Goal: Connect with others: Connect with other users

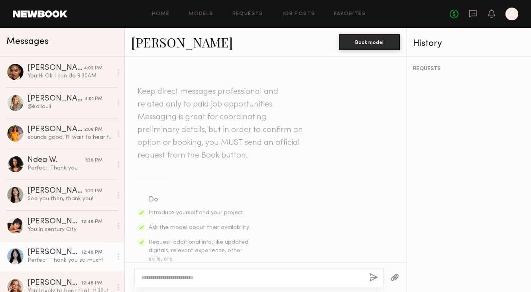
scroll to position [563, 0]
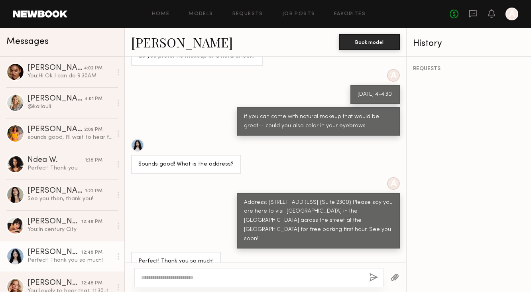
click at [164, 283] on div at bounding box center [258, 277] width 249 height 19
click at [164, 274] on textarea at bounding box center [251, 277] width 221 height 8
type textarea "**********"
click at [375, 274] on button "button" at bounding box center [373, 277] width 9 height 10
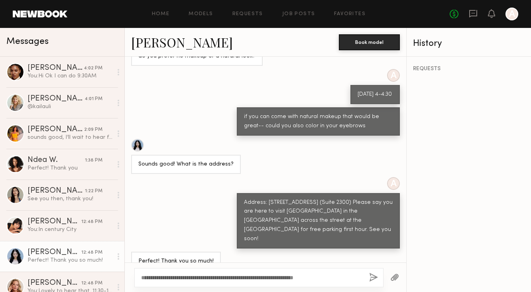
scroll to position [671, 0]
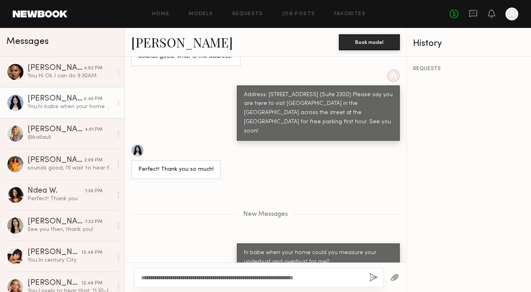
click at [174, 42] on link "[PERSON_NAME]" at bounding box center [182, 41] width 102 height 17
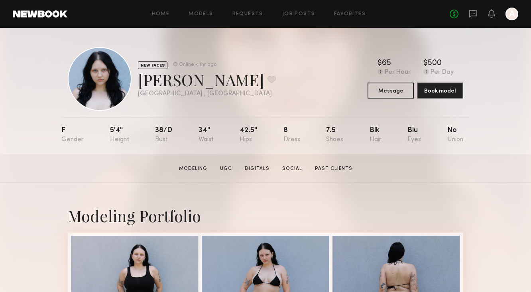
click at [477, 14] on div "No fees up to $5,000 A" at bounding box center [483, 14] width 69 height 13
click at [473, 14] on icon at bounding box center [472, 13] width 3 height 1
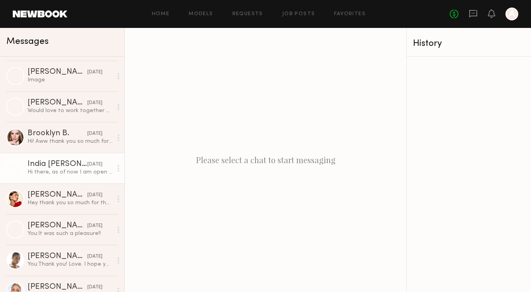
scroll to position [975, 0]
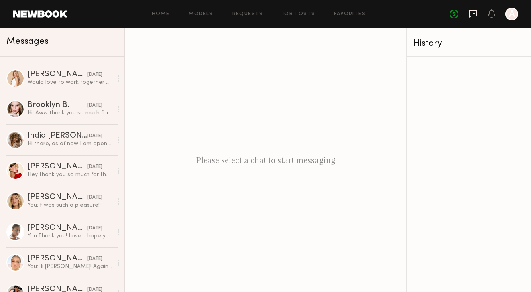
click at [476, 13] on icon at bounding box center [473, 14] width 8 height 8
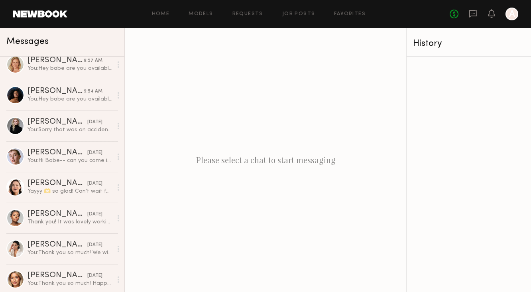
scroll to position [522, 0]
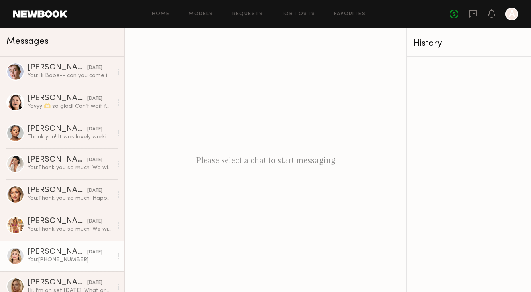
click at [59, 253] on div "[PERSON_NAME]" at bounding box center [57, 252] width 60 height 8
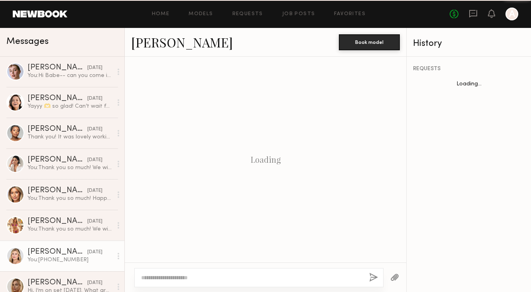
scroll to position [411, 0]
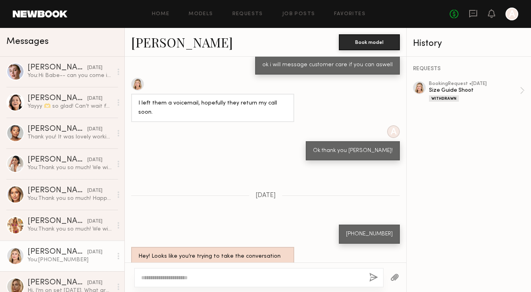
click at [157, 41] on link "[PERSON_NAME]" at bounding box center [182, 41] width 102 height 17
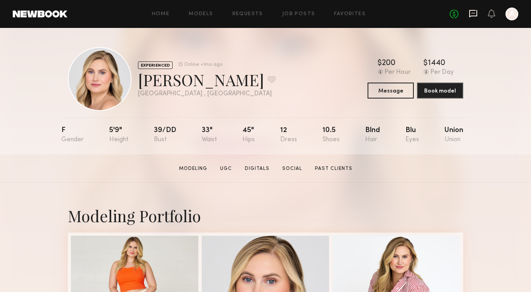
click at [470, 18] on icon at bounding box center [472, 13] width 9 height 9
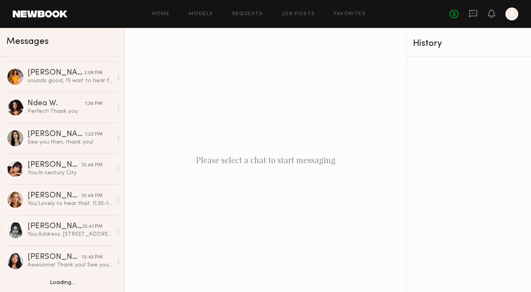
scroll to position [86, 0]
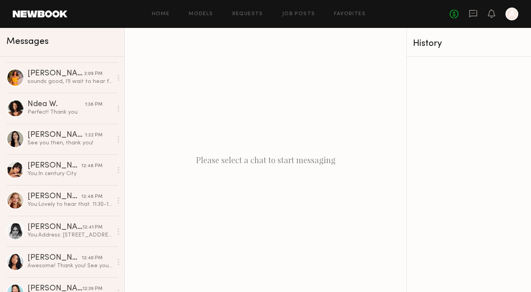
click at [246, 17] on div "Home Models Requests Job Posts Favorites Sign Out No fees up to $5,000 A" at bounding box center [292, 14] width 450 height 13
click at [213, 15] on link "Models" at bounding box center [200, 14] width 24 height 5
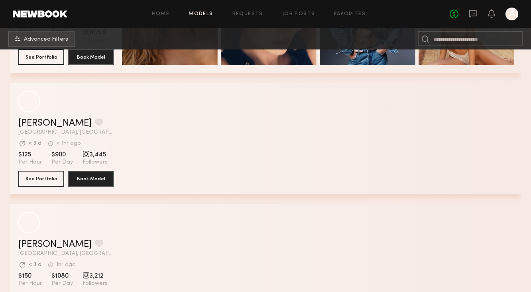
scroll to position [219, 0]
